Goal: Task Accomplishment & Management: Manage account settings

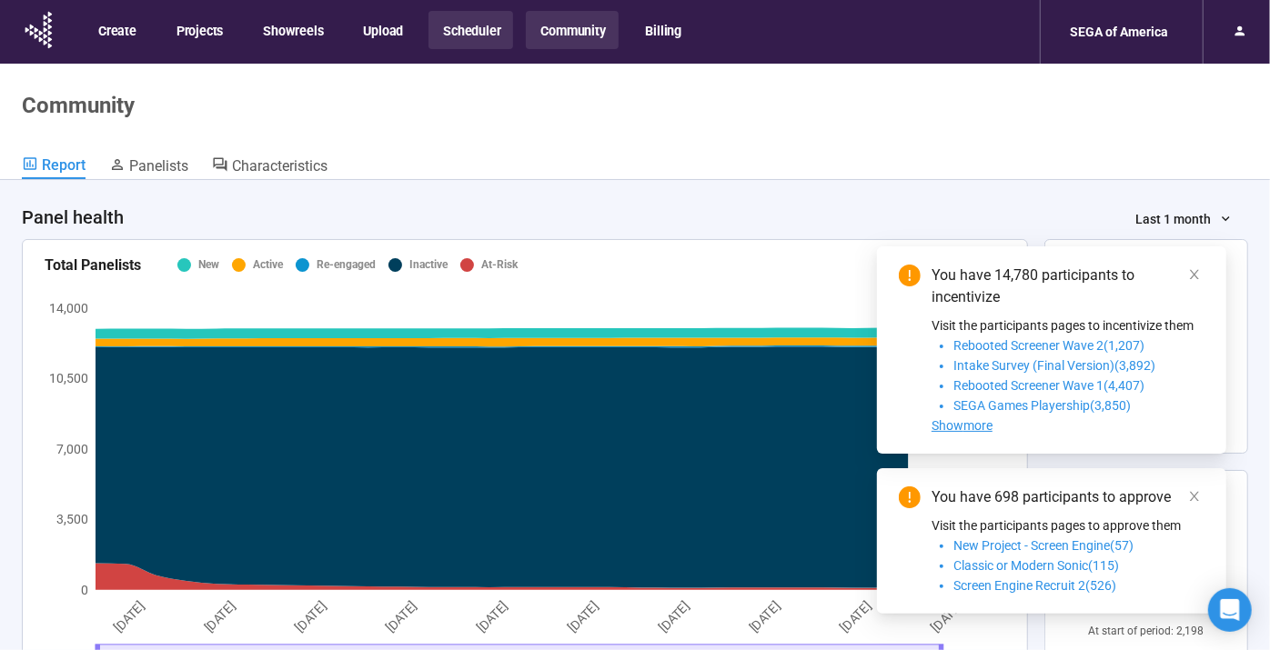
click at [451, 36] on button "Scheduler" at bounding box center [470, 30] width 85 height 38
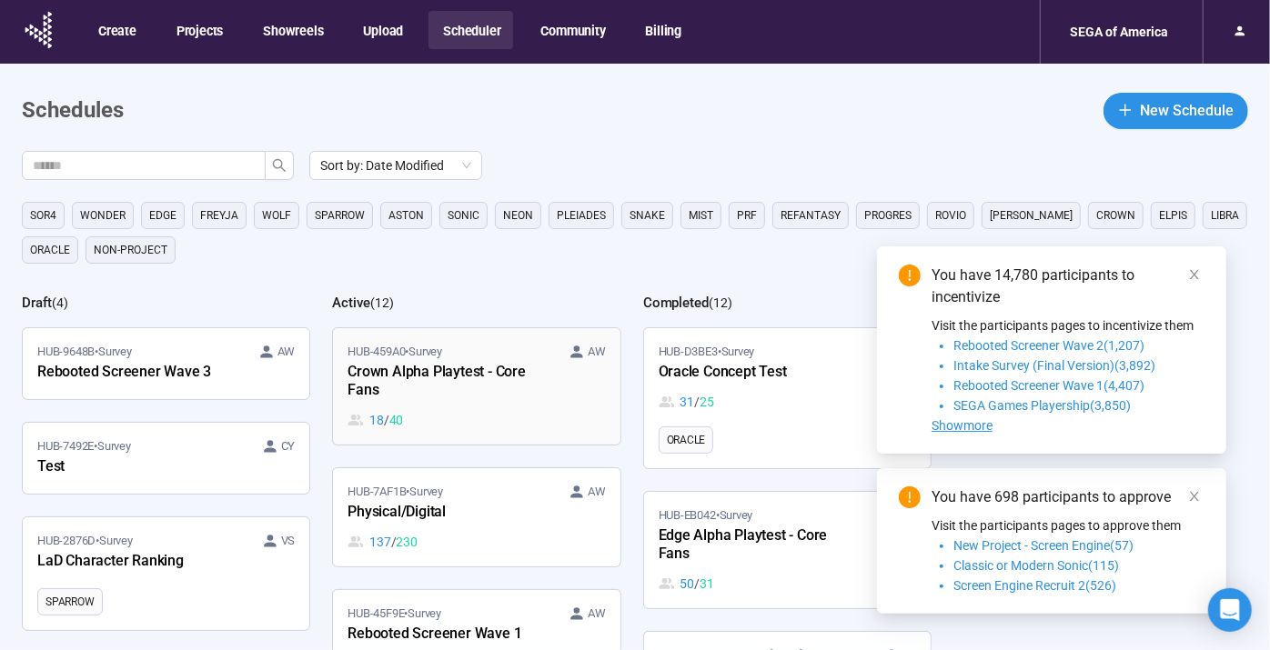
click at [491, 387] on div "Crown Alpha Playtest - Core Fans" at bounding box center [448, 382] width 200 height 42
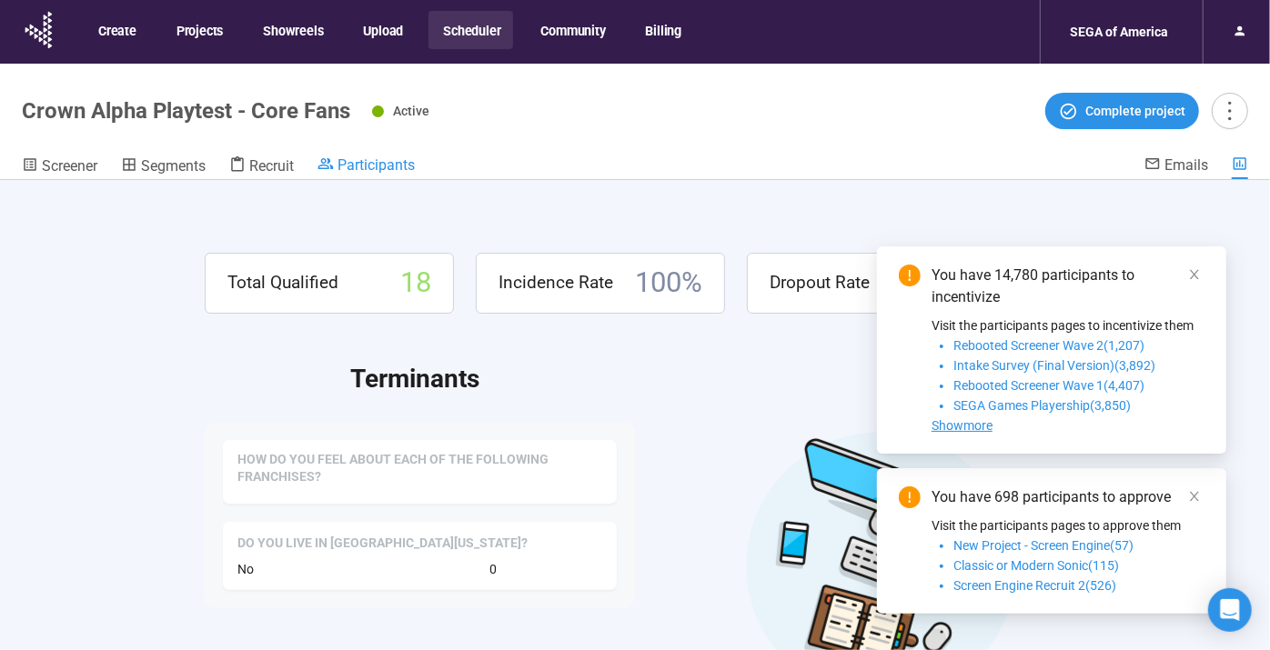
click at [349, 163] on span "Participants" at bounding box center [376, 164] width 77 height 17
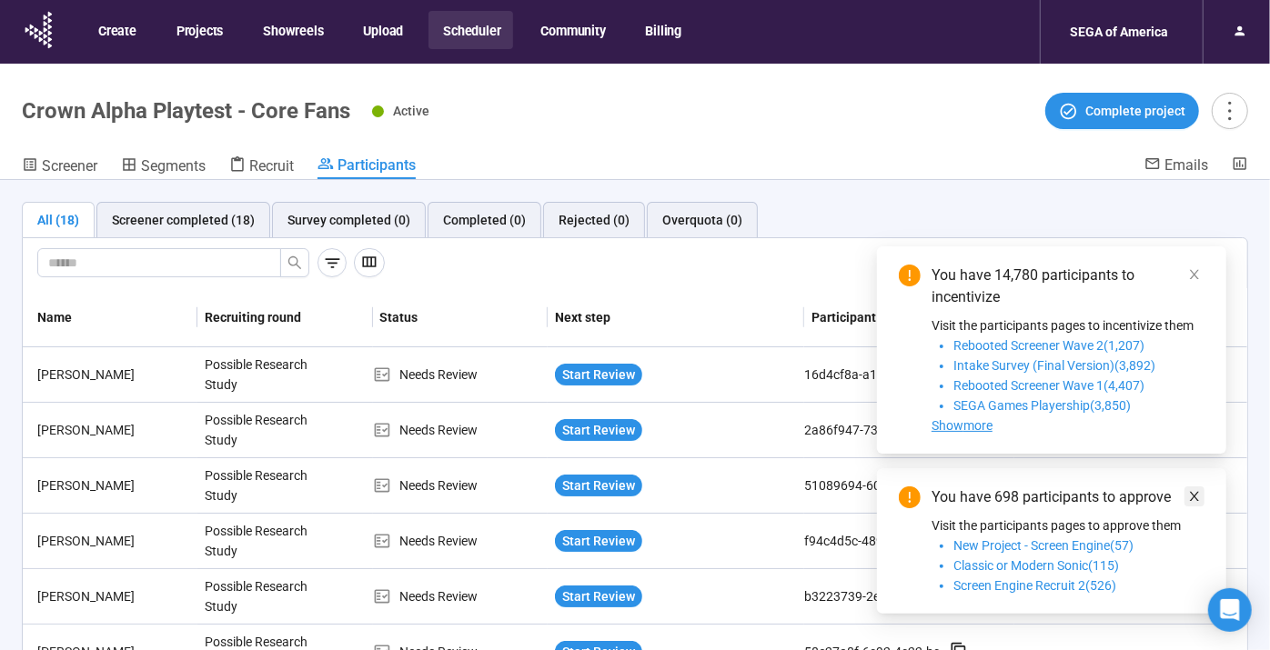
click at [1194, 498] on icon "close" at bounding box center [1194, 496] width 13 height 13
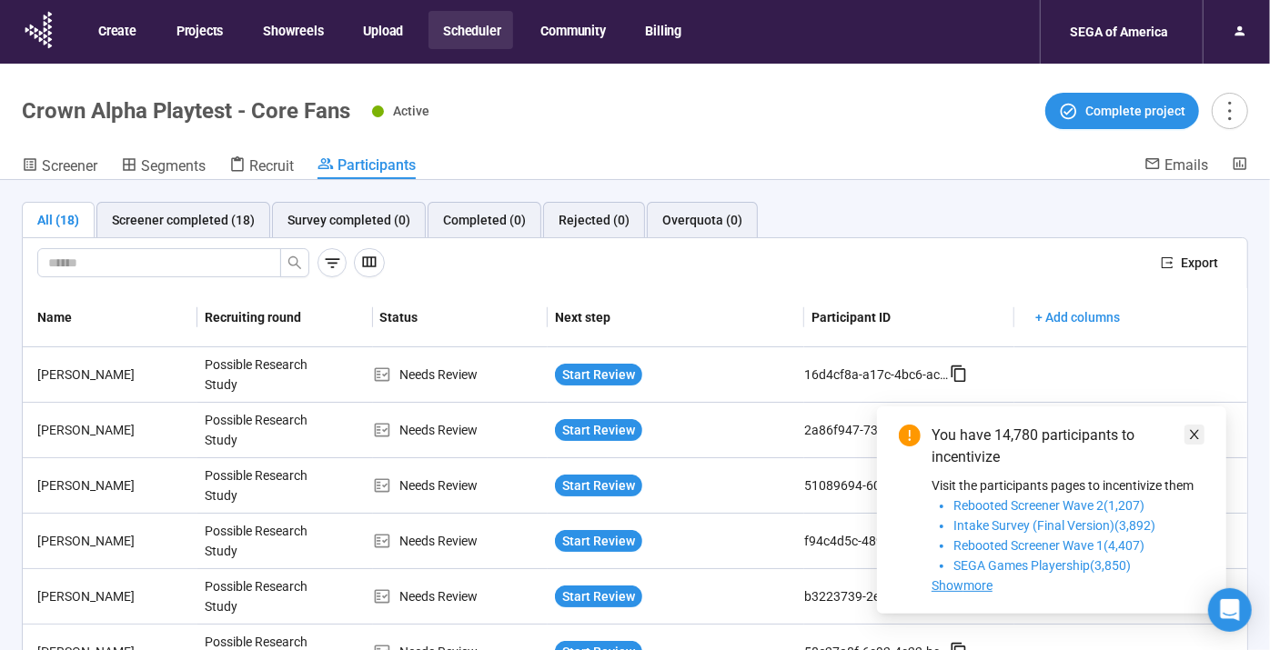
click at [1189, 435] on icon "close" at bounding box center [1194, 434] width 13 height 13
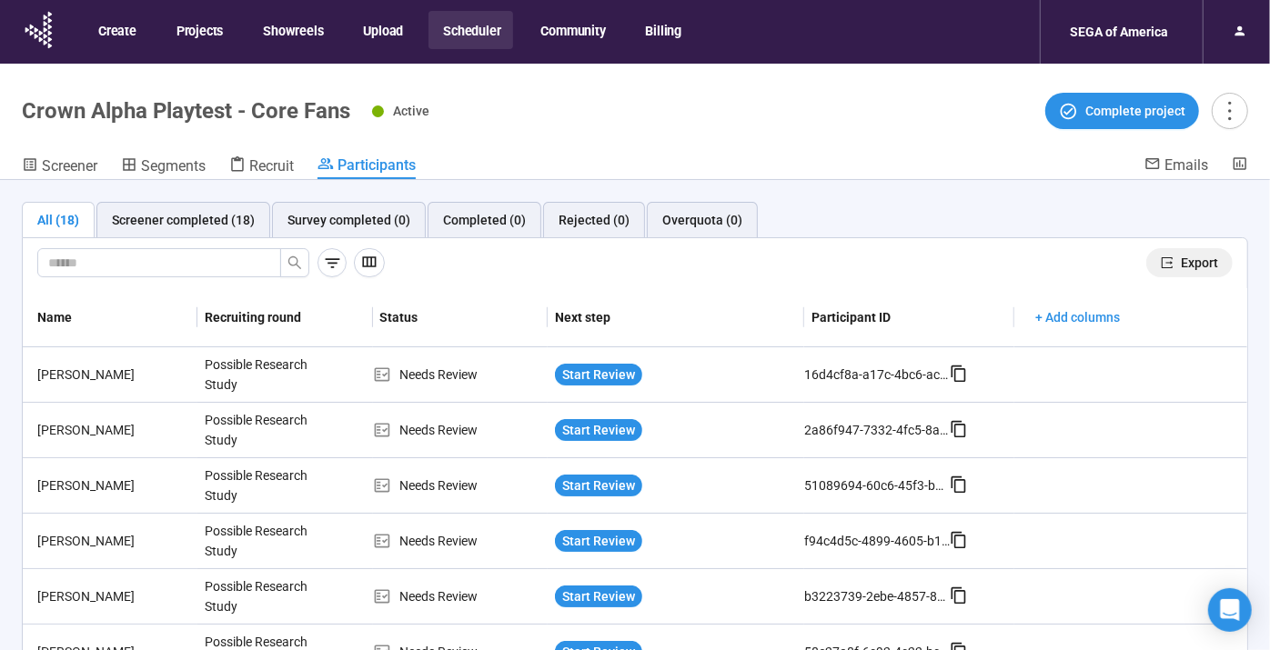
click at [1181, 261] on span "Export" at bounding box center [1199, 263] width 37 height 20
